Goal: Complete application form

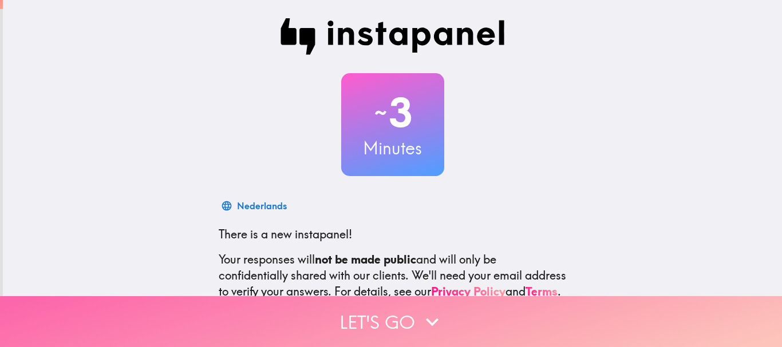
click at [400, 313] on button "Let's go" at bounding box center [391, 321] width 782 height 51
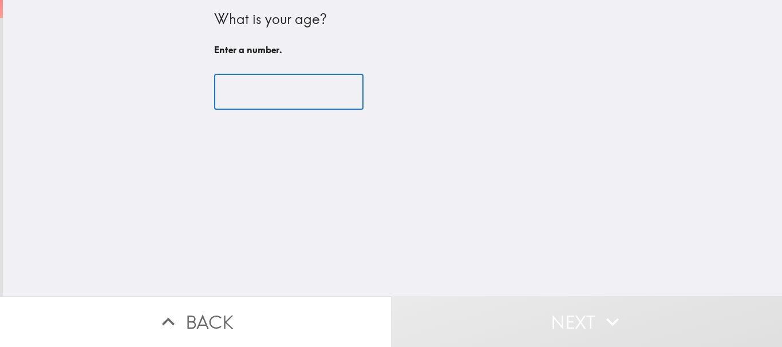
click at [283, 87] on input "number" at bounding box center [288, 91] width 149 height 35
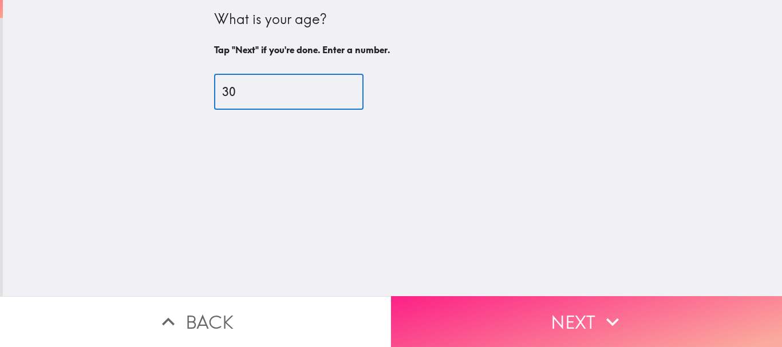
type input "30"
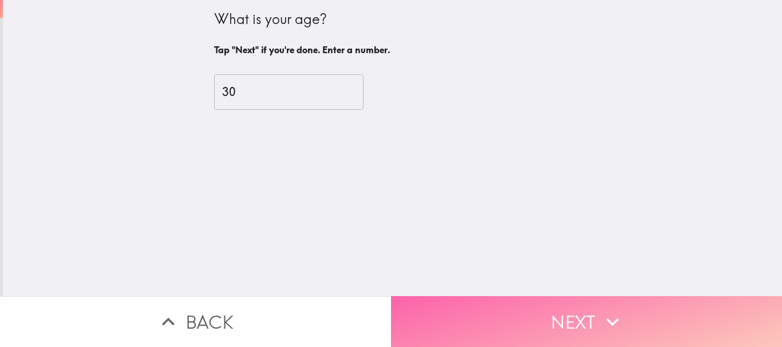
click at [529, 322] on button "Next" at bounding box center [586, 321] width 391 height 51
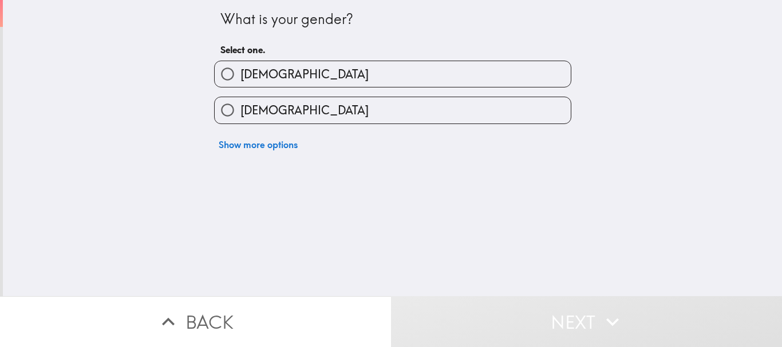
click at [357, 77] on label "[DEMOGRAPHIC_DATA]" at bounding box center [393, 74] width 356 height 26
click at [240, 77] on input "[DEMOGRAPHIC_DATA]" at bounding box center [228, 74] width 26 height 26
radio input "true"
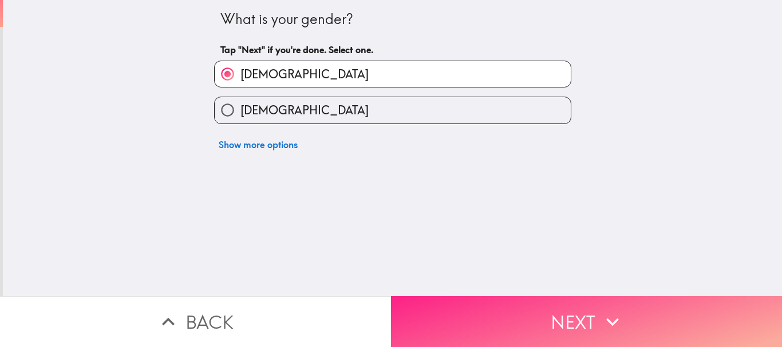
click at [506, 312] on button "Next" at bounding box center [586, 321] width 391 height 51
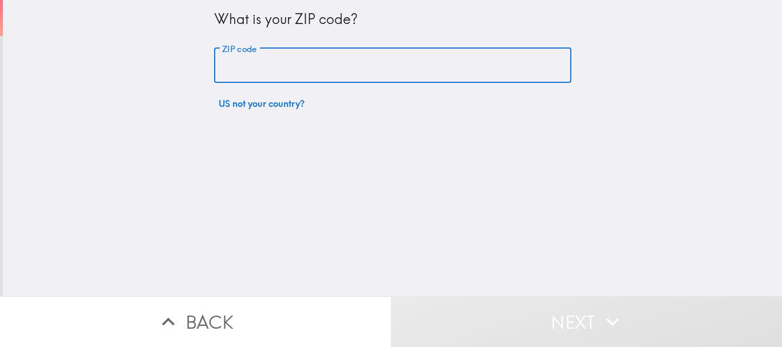
click at [361, 63] on input "ZIP code" at bounding box center [392, 65] width 357 height 35
click at [338, 67] on input "ZIP code" at bounding box center [392, 65] width 357 height 35
type input "8"
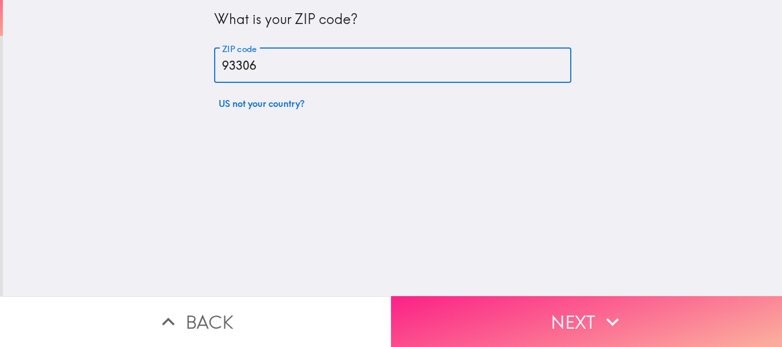
type input "93306"
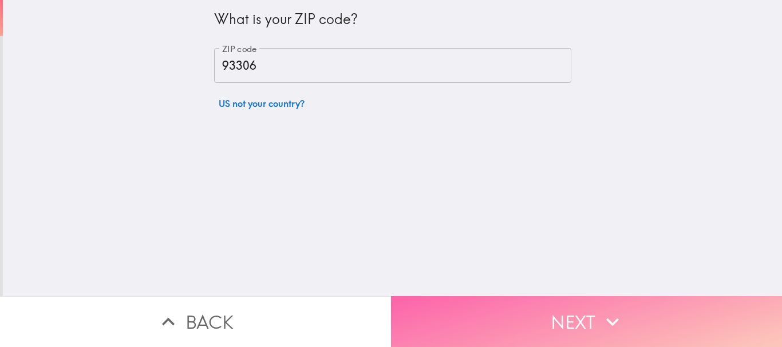
click at [503, 310] on button "Next" at bounding box center [586, 321] width 391 height 51
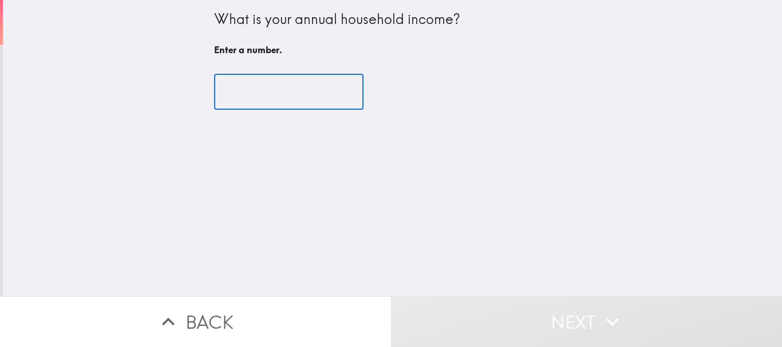
click at [267, 96] on input "number" at bounding box center [288, 91] width 149 height 35
type input "3"
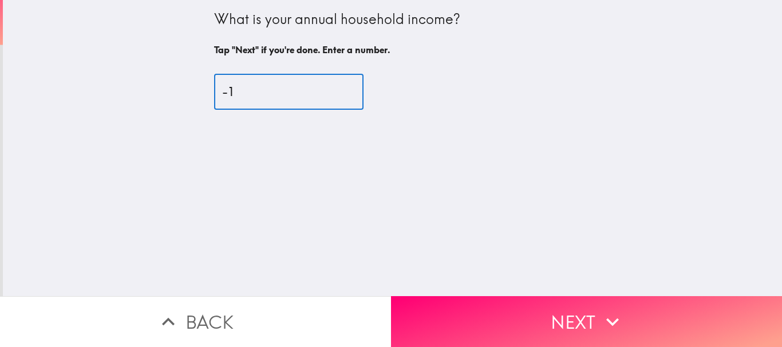
type input "-1"
click at [333, 98] on input "-1" at bounding box center [288, 91] width 149 height 35
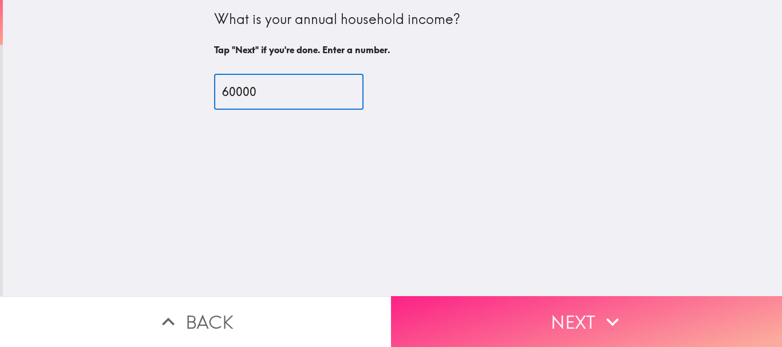
type input "60000"
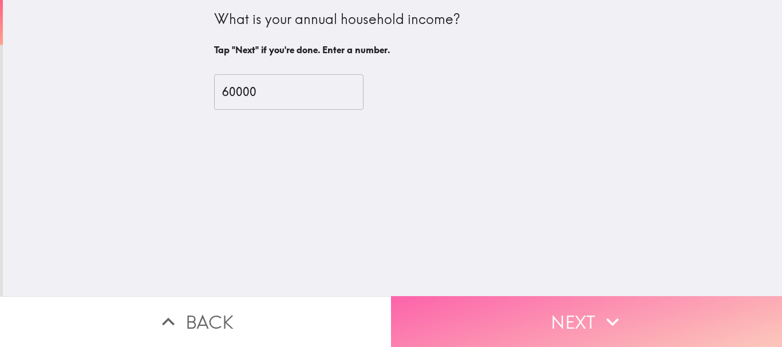
click at [507, 319] on button "Next" at bounding box center [586, 321] width 391 height 51
